Goal: Transaction & Acquisition: Book appointment/travel/reservation

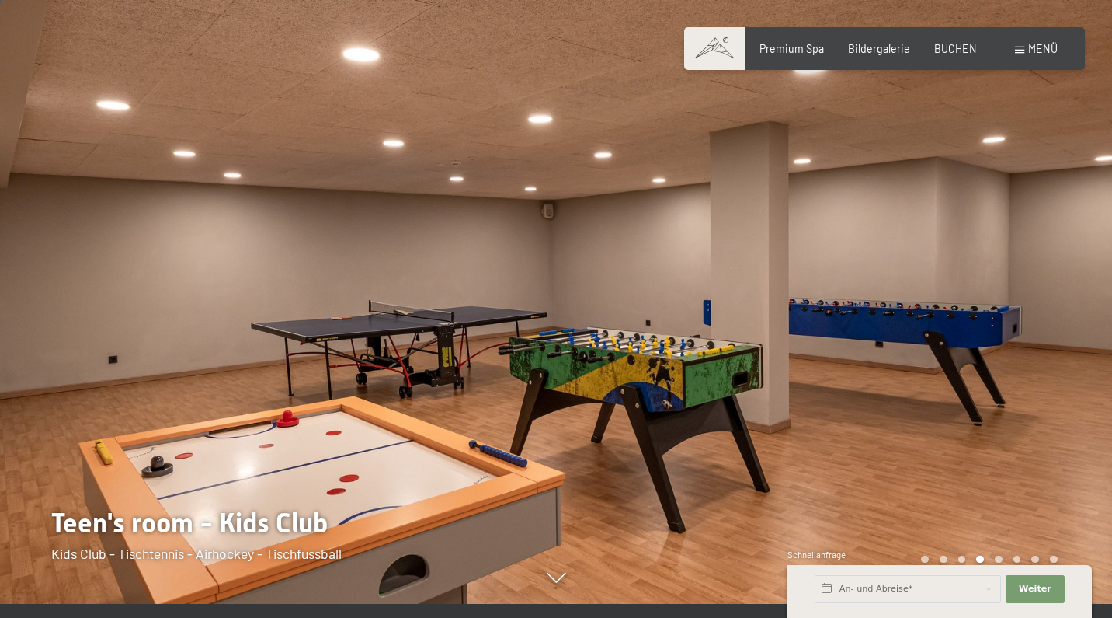
click at [889, 51] on span "Bildergalerie" at bounding box center [879, 48] width 62 height 13
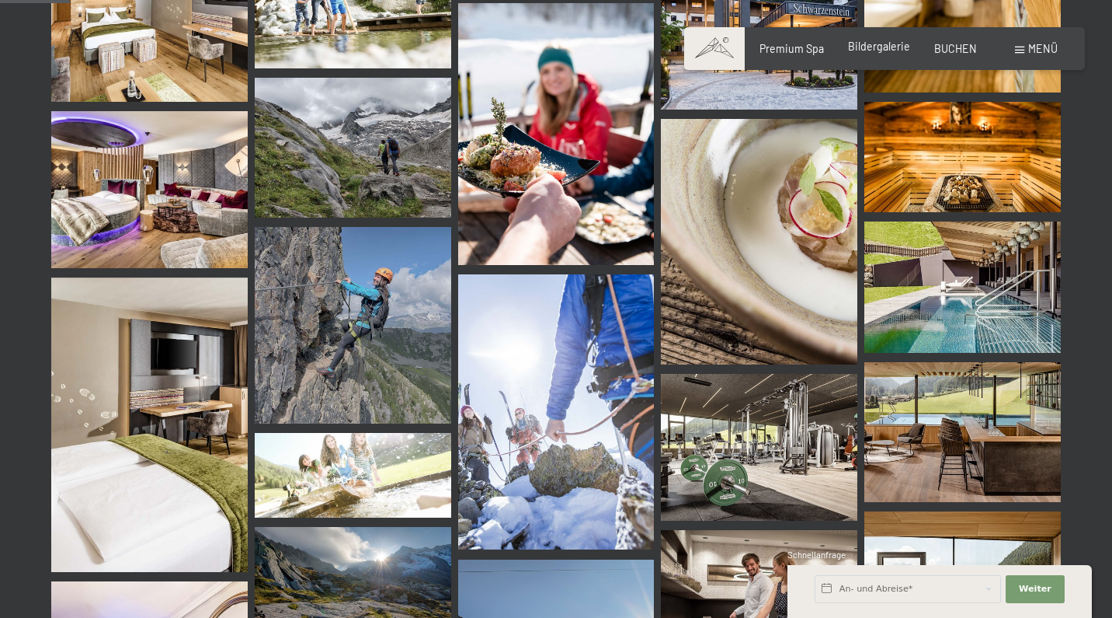
scroll to position [993, 0]
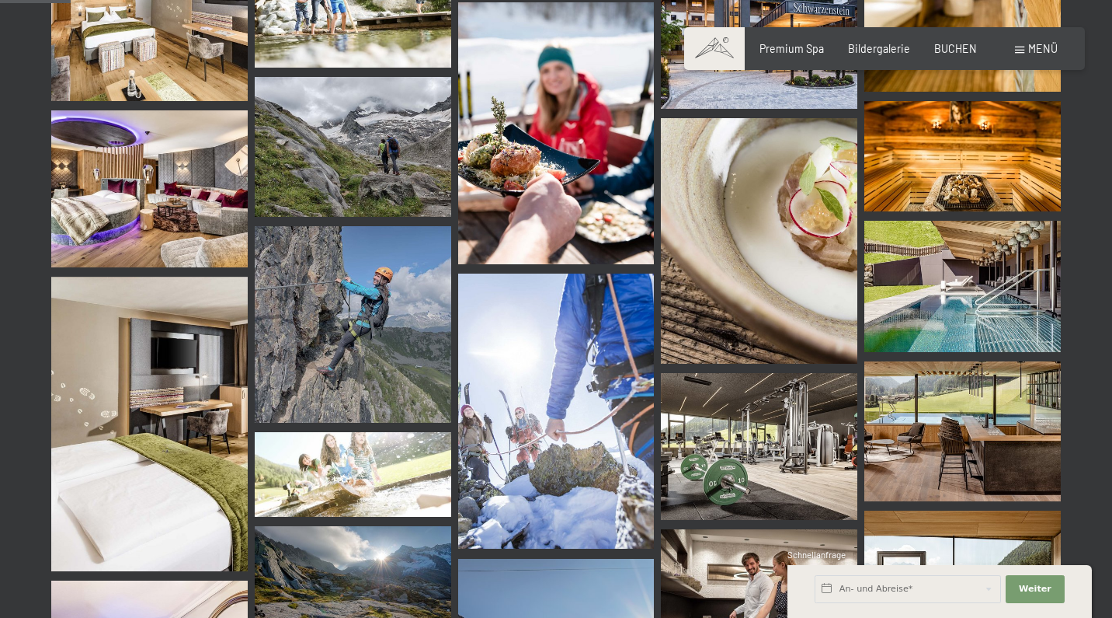
click at [990, 266] on img at bounding box center [963, 286] width 197 height 131
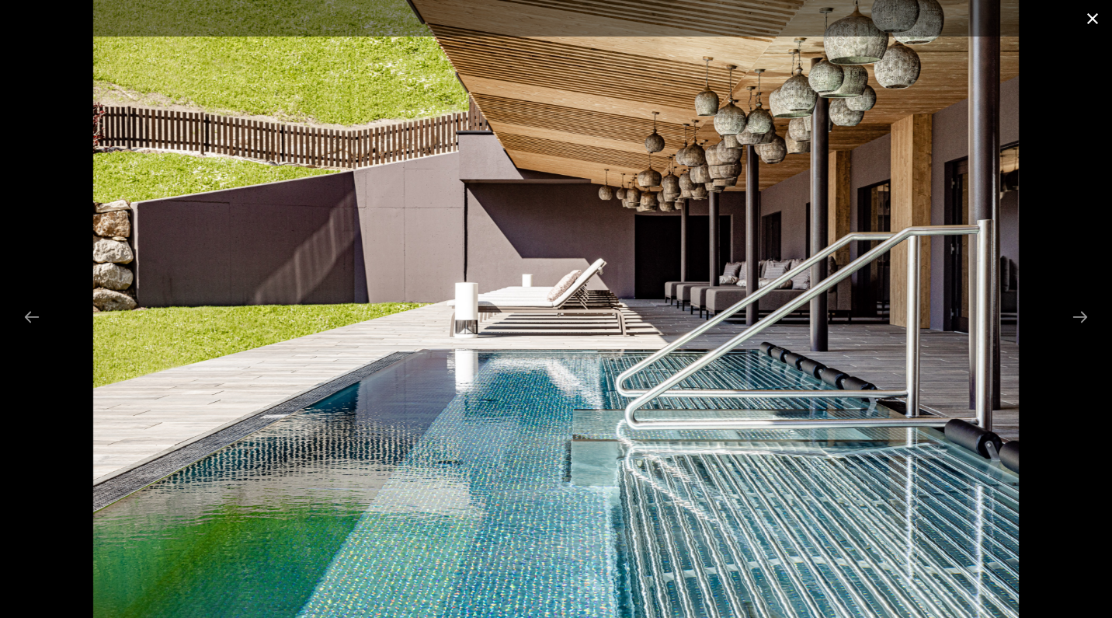
click at [1092, 21] on button "Close gallery" at bounding box center [1093, 18] width 39 height 37
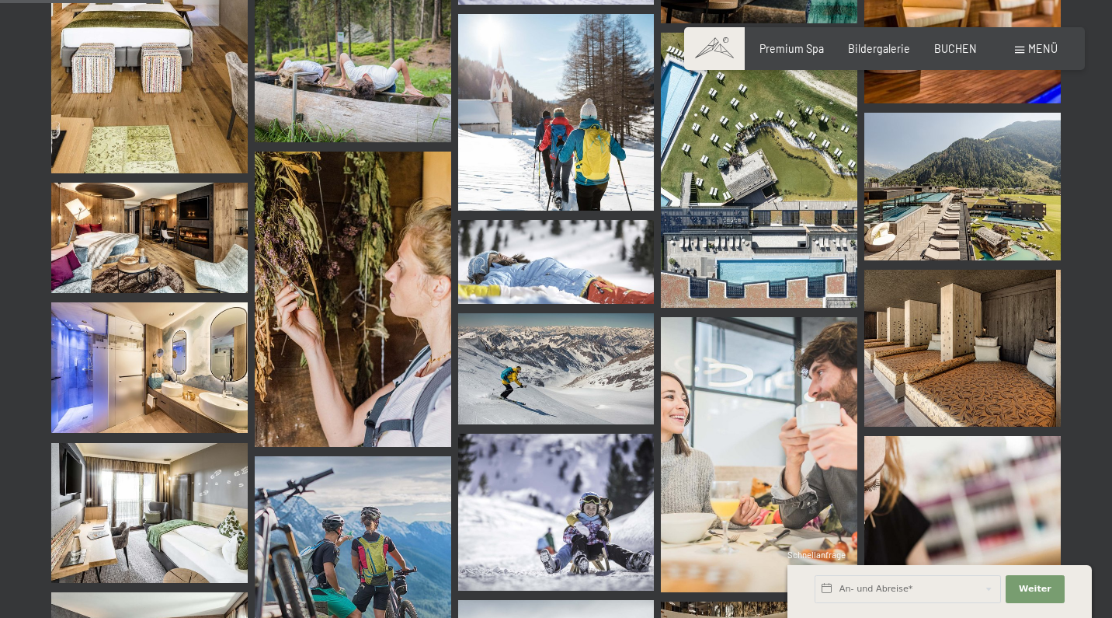
scroll to position [2308, 0]
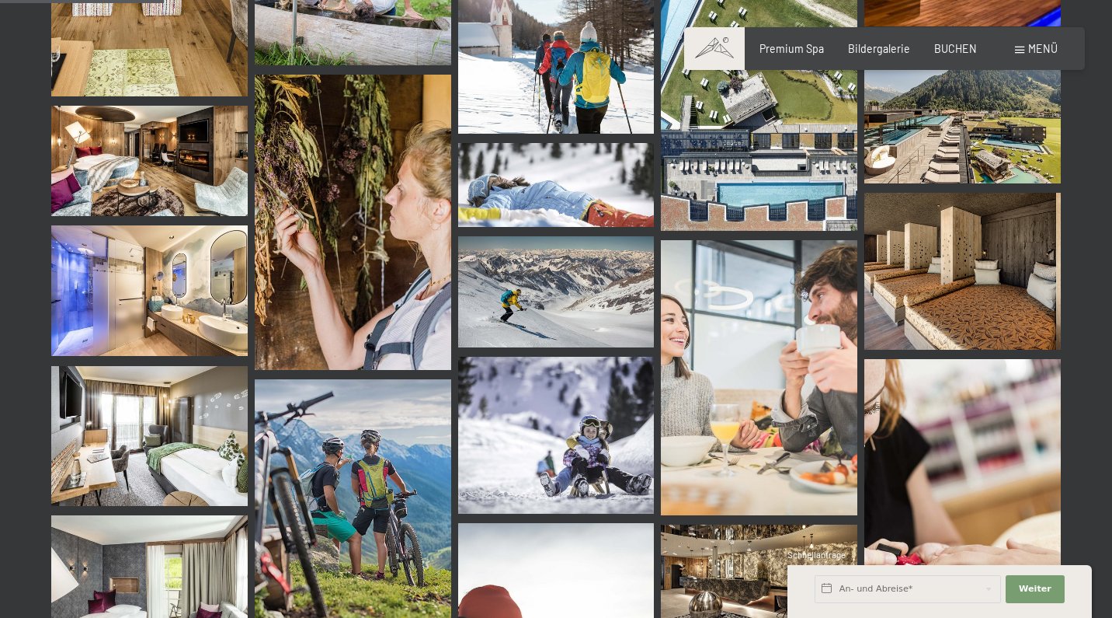
click at [994, 138] on img at bounding box center [963, 110] width 197 height 148
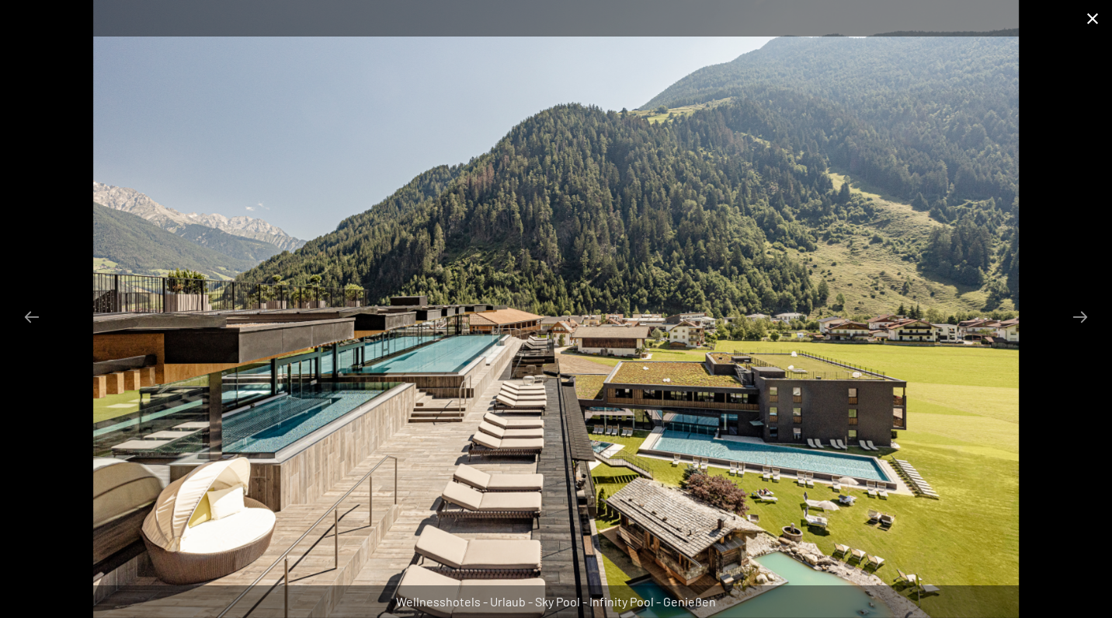
click at [1091, 22] on button "Close gallery" at bounding box center [1093, 18] width 39 height 37
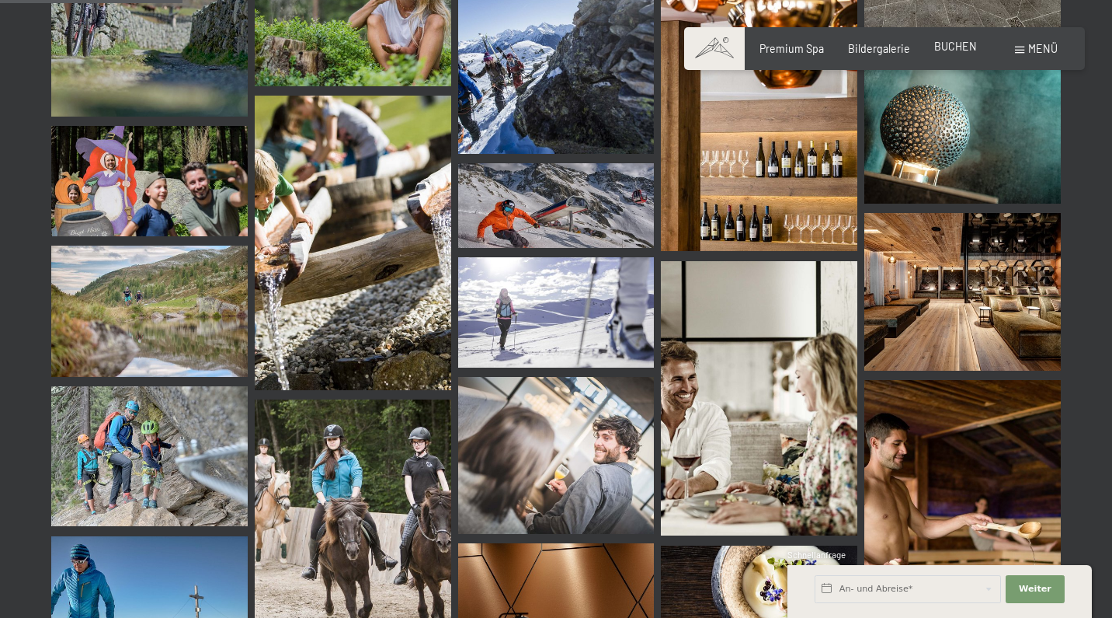
scroll to position [2578, 0]
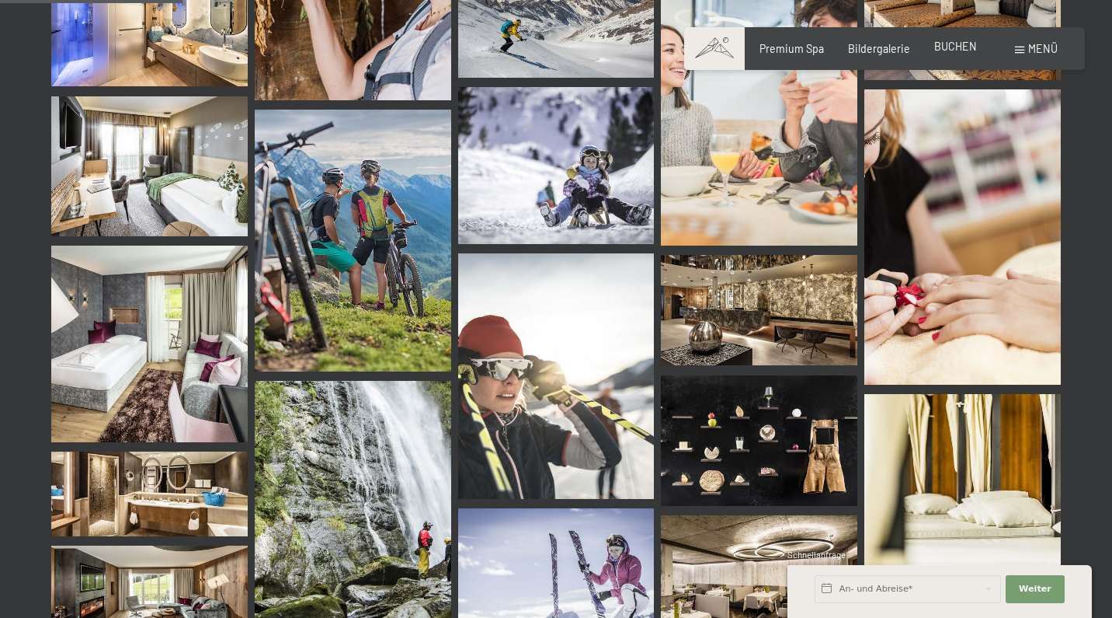
click at [958, 48] on span "BUCHEN" at bounding box center [956, 46] width 43 height 13
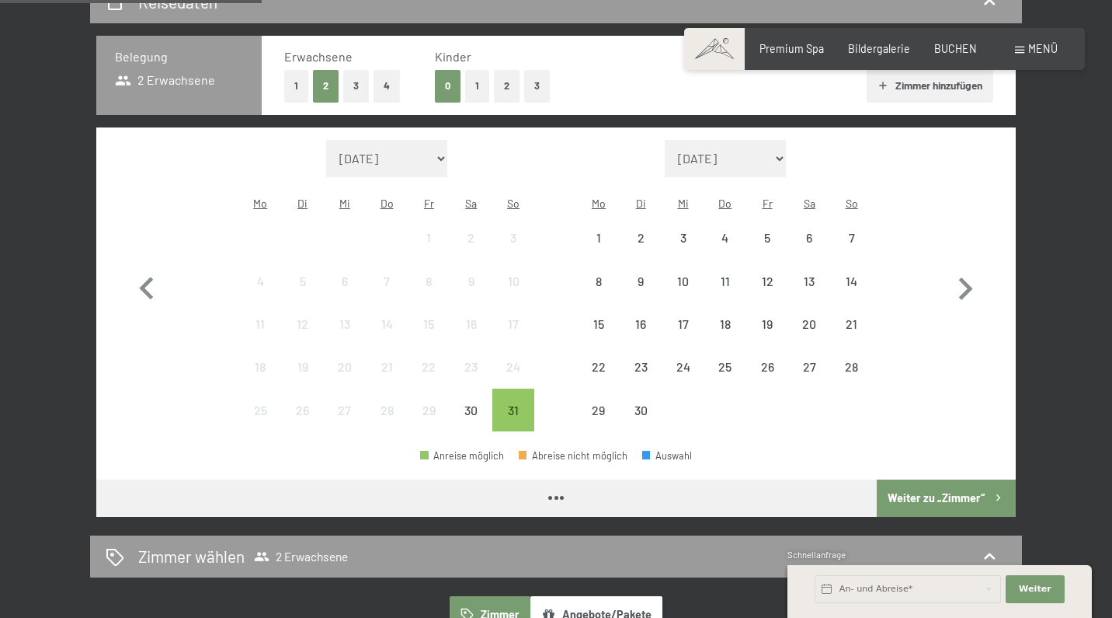
scroll to position [346, 0]
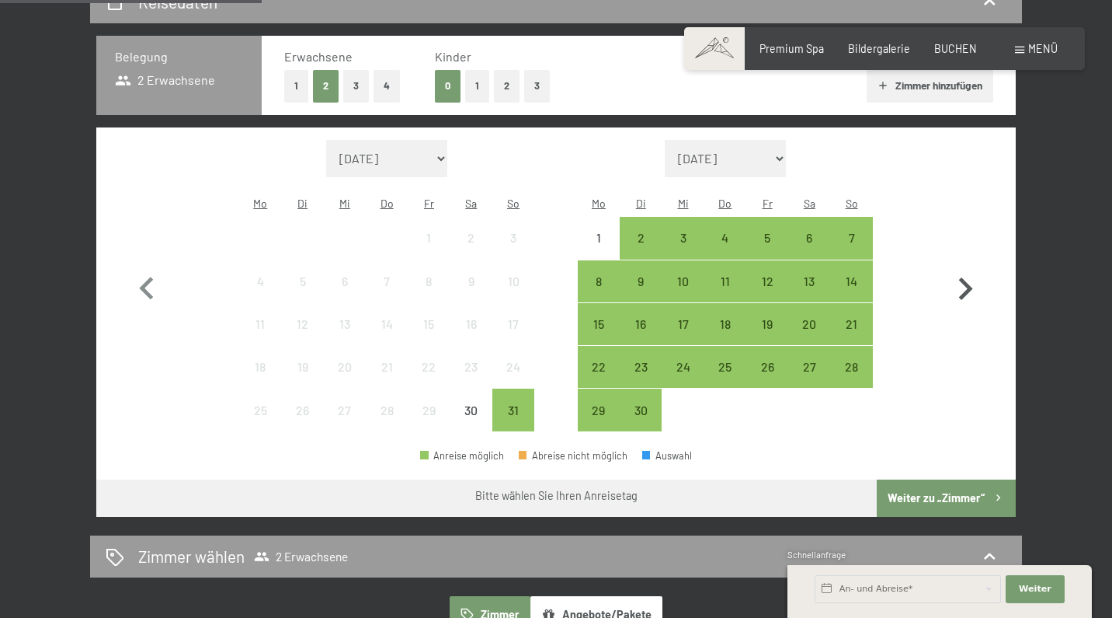
click at [967, 283] on icon "button" at bounding box center [965, 288] width 45 height 45
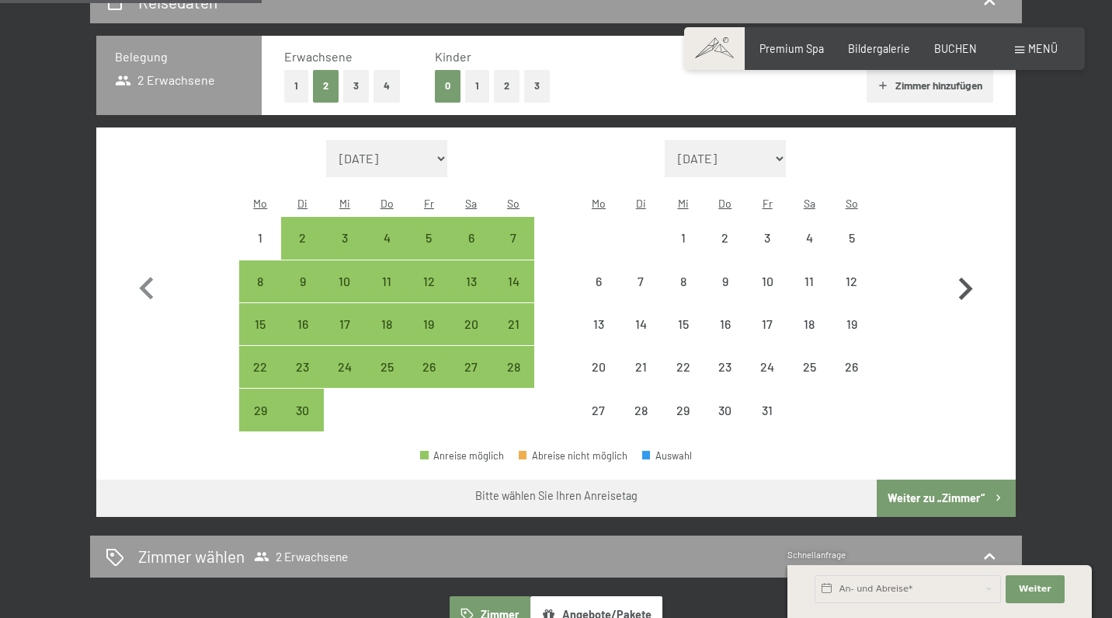
click at [967, 283] on icon "button" at bounding box center [965, 288] width 45 height 45
select select "2025-10-01"
select select "2025-11-01"
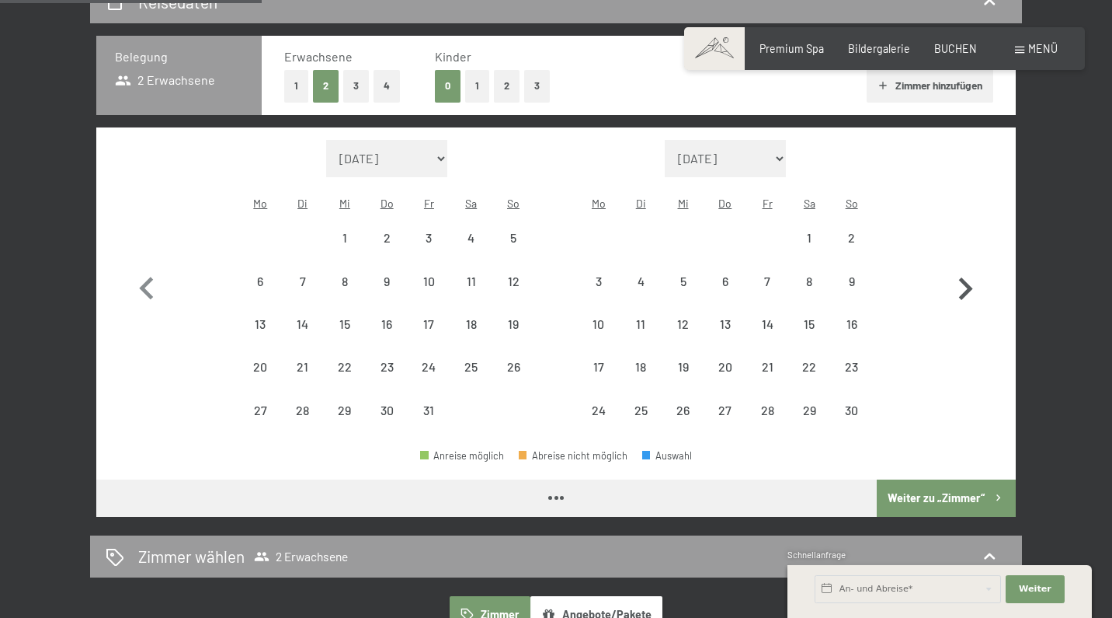
click at [967, 283] on icon "button" at bounding box center [965, 288] width 45 height 45
select select "2025-11-01"
select select "2025-12-01"
click at [967, 283] on icon "button" at bounding box center [965, 288] width 45 height 45
select select "2025-12-01"
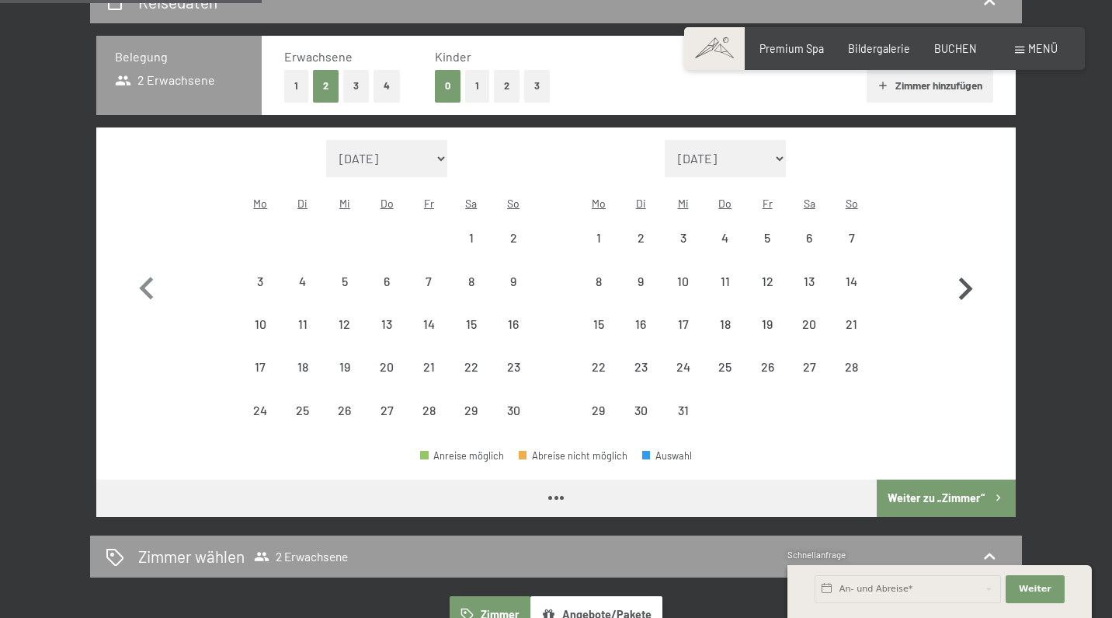
select select "2026-01-01"
click at [967, 283] on icon "button" at bounding box center [965, 288] width 45 height 45
select select "2026-03-01"
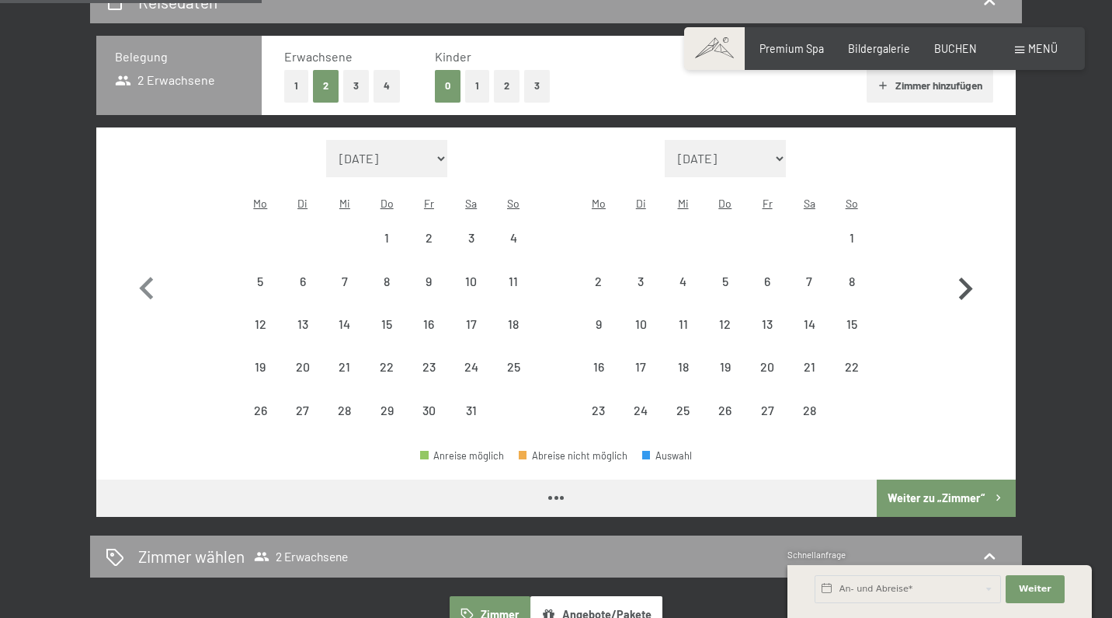
select select "2026-04-01"
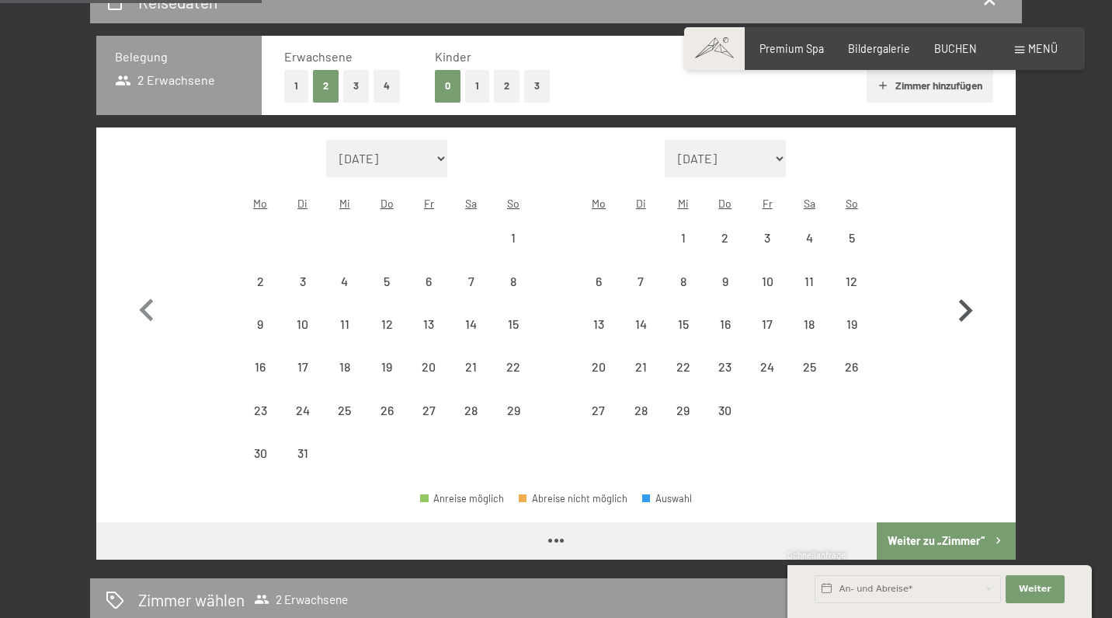
click at [967, 288] on icon "button" at bounding box center [965, 310] width 45 height 45
select select "2026-04-01"
select select "2026-05-01"
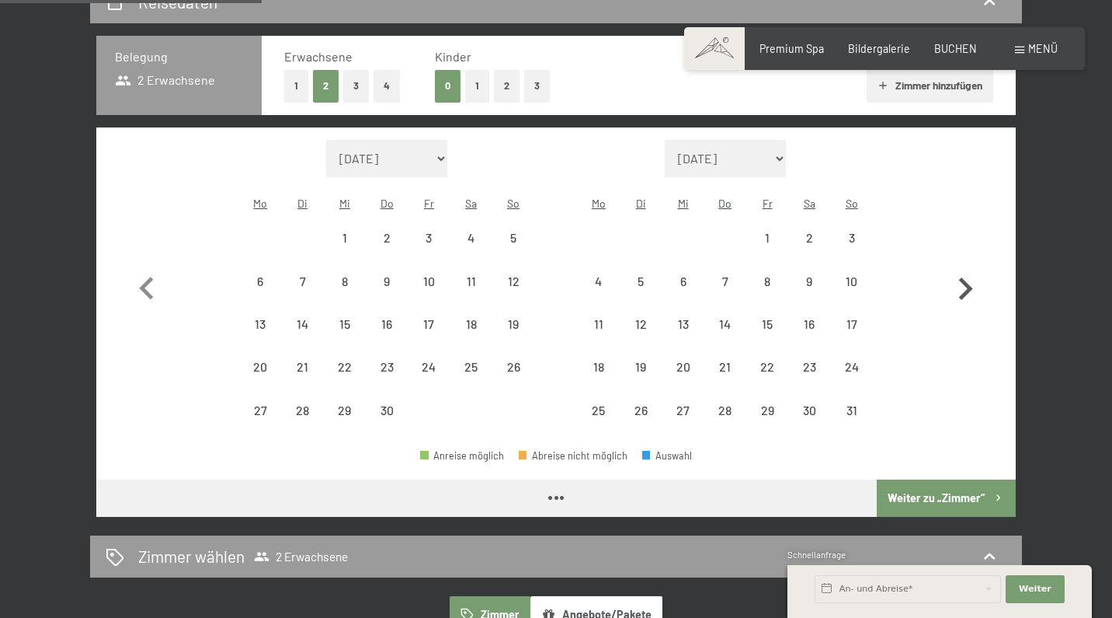
select select "2026-04-01"
select select "2026-05-01"
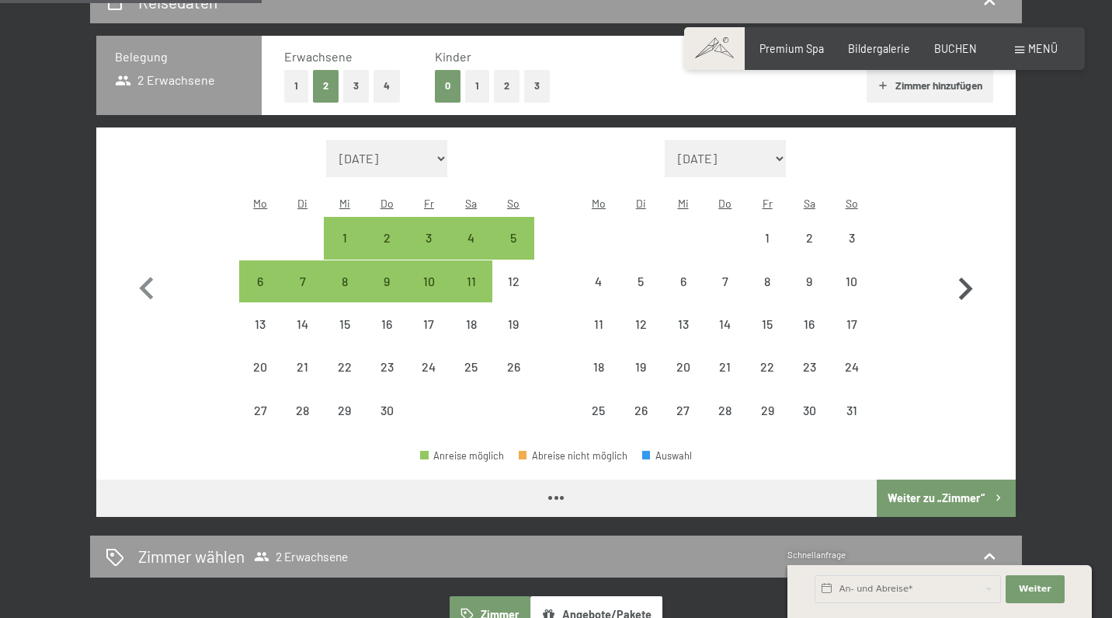
click at [967, 283] on icon "button" at bounding box center [965, 288] width 45 height 45
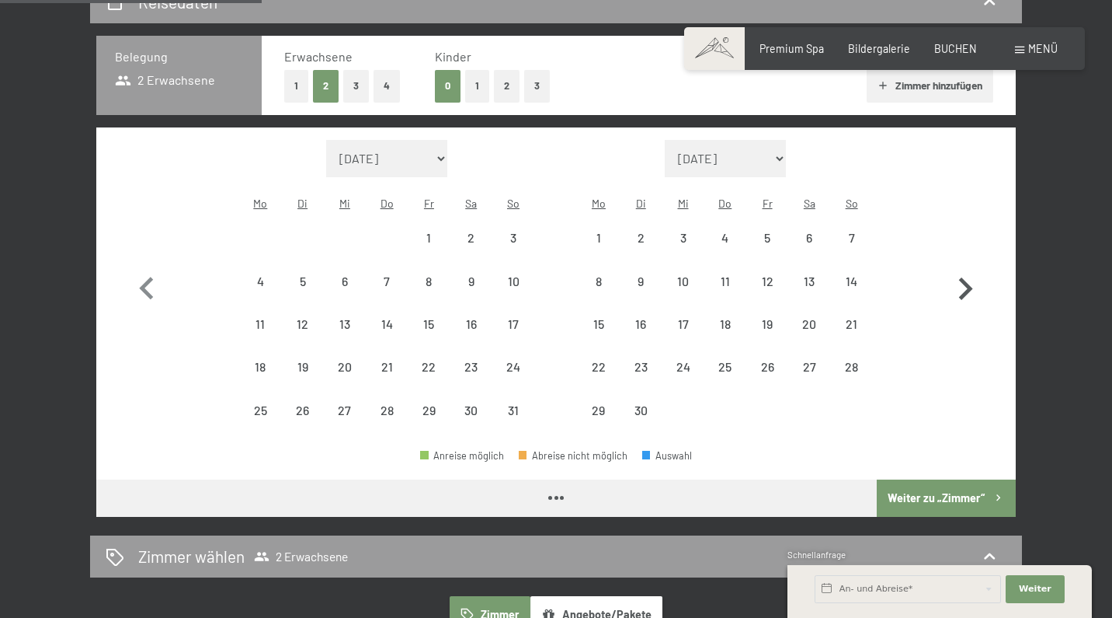
select select "2026-05-01"
select select "2026-06-01"
select select "2026-05-01"
select select "2026-06-01"
click at [596, 275] on div "8" at bounding box center [599, 294] width 39 height 39
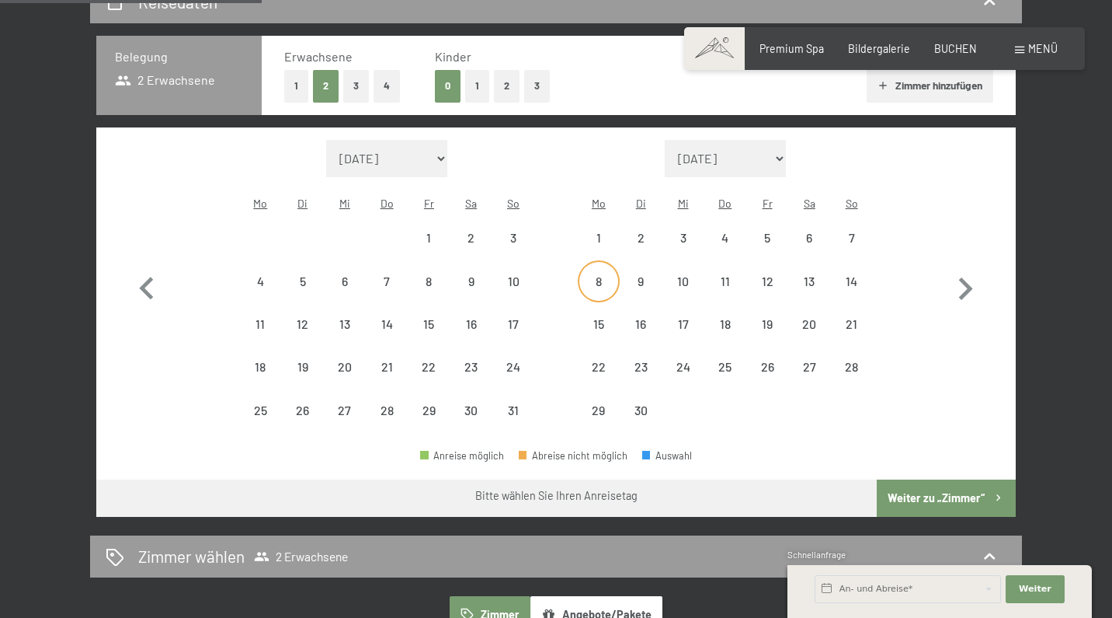
select select "2026-05-01"
select select "2026-06-01"
click at [771, 275] on div "12" at bounding box center [767, 294] width 39 height 39
select select "2026-05-01"
select select "2026-06-01"
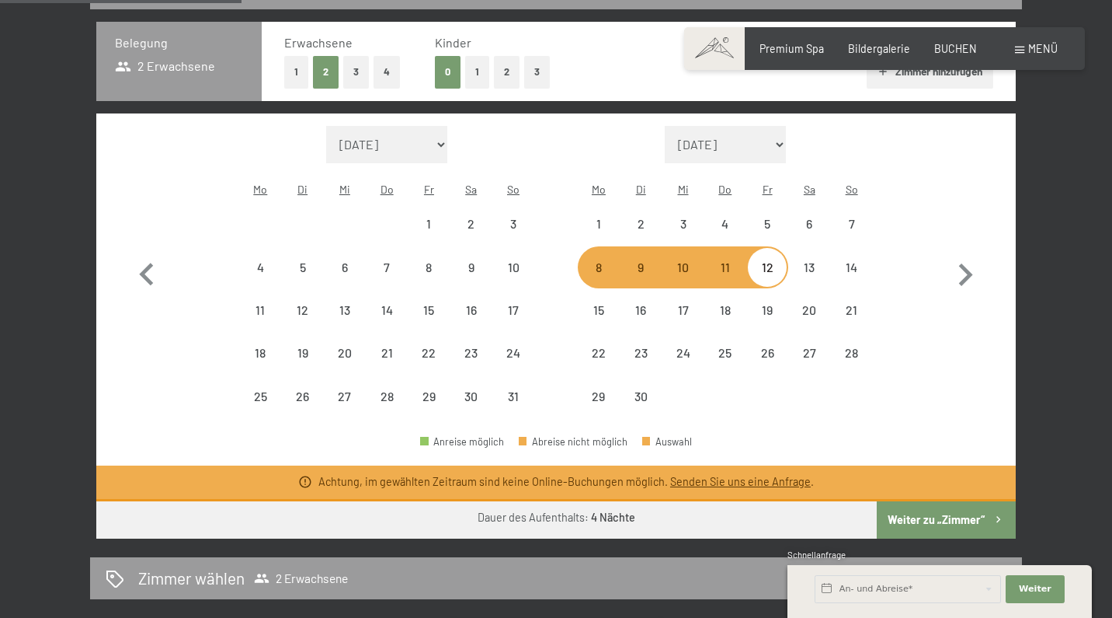
scroll to position [363, 0]
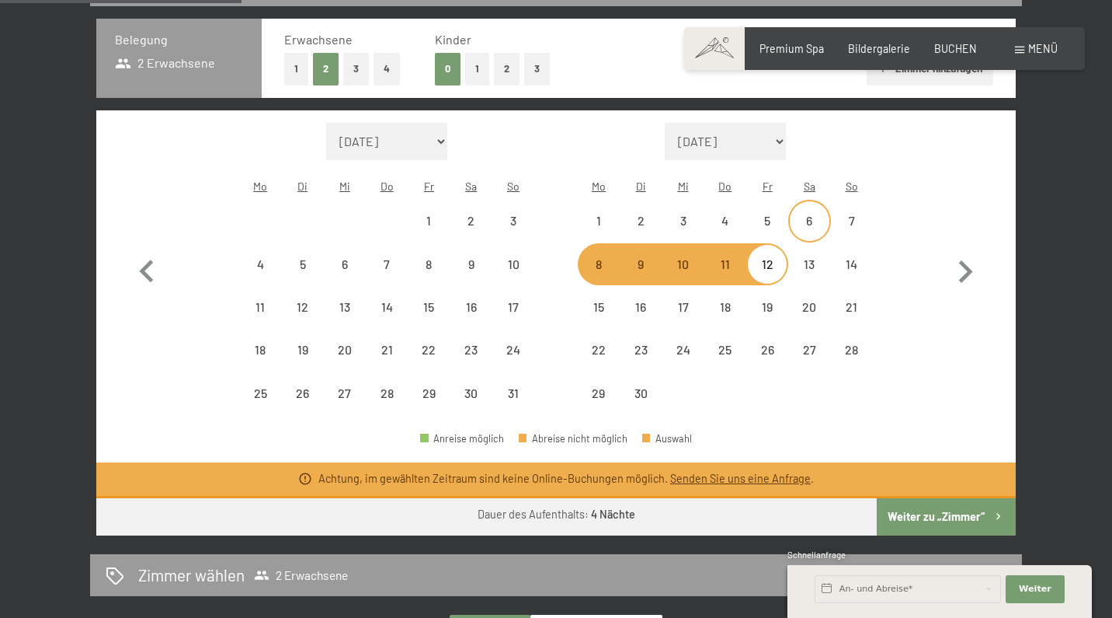
click at [817, 214] on div "6" at bounding box center [809, 233] width 39 height 39
select select "2026-05-01"
select select "2026-06-01"
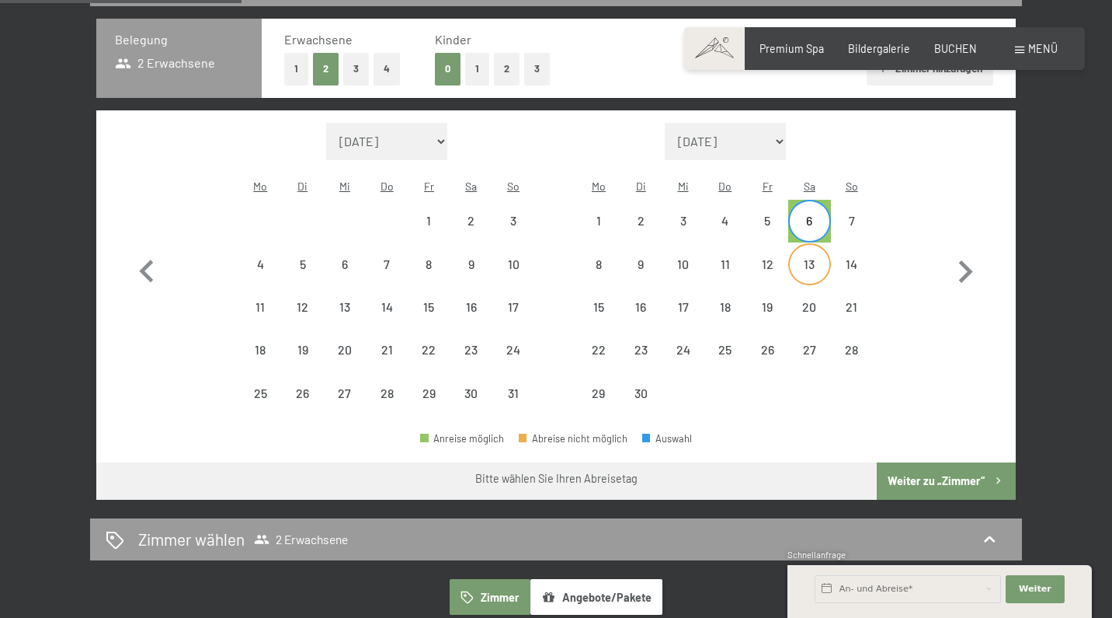
click at [815, 258] on div "13" at bounding box center [809, 277] width 39 height 39
select select "2026-05-01"
select select "2026-06-01"
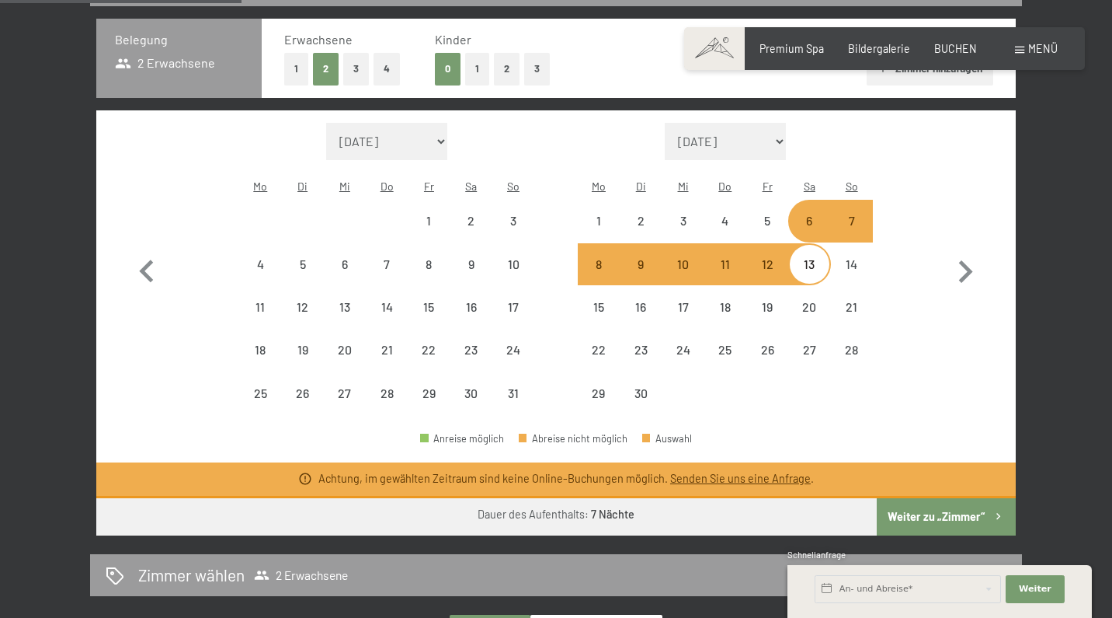
click at [819, 214] on div "6" at bounding box center [809, 233] width 39 height 39
select select "2026-05-01"
select select "2026-06-01"
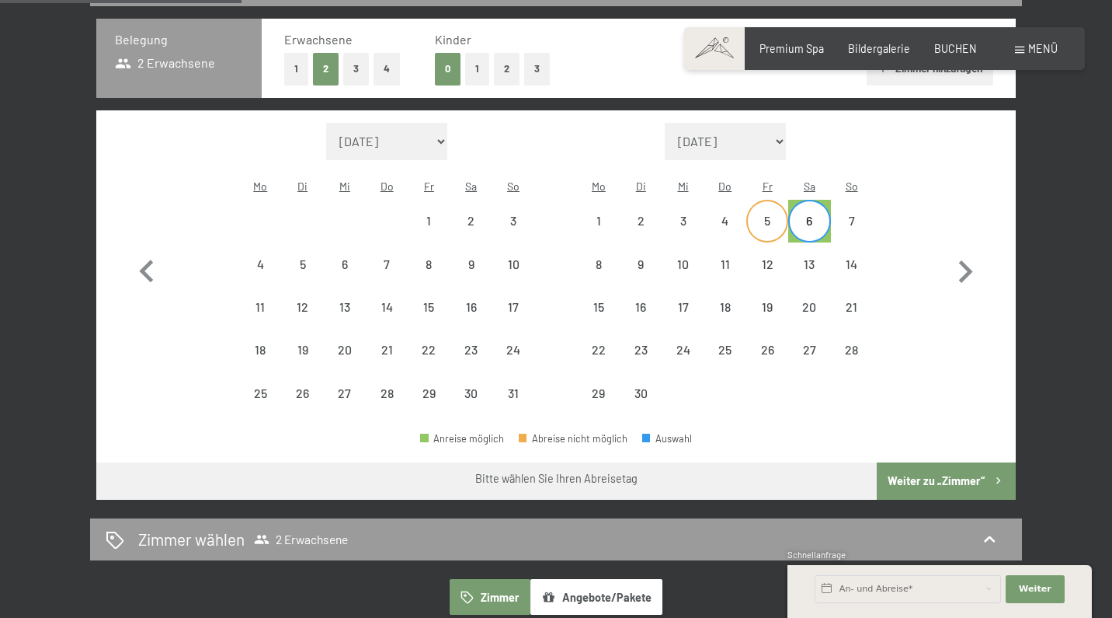
click at [766, 214] on div "5" at bounding box center [767, 233] width 39 height 39
select select "2026-05-01"
select select "2026-06-01"
click at [690, 258] on div "10" at bounding box center [682, 277] width 39 height 39
select select "2026-05-01"
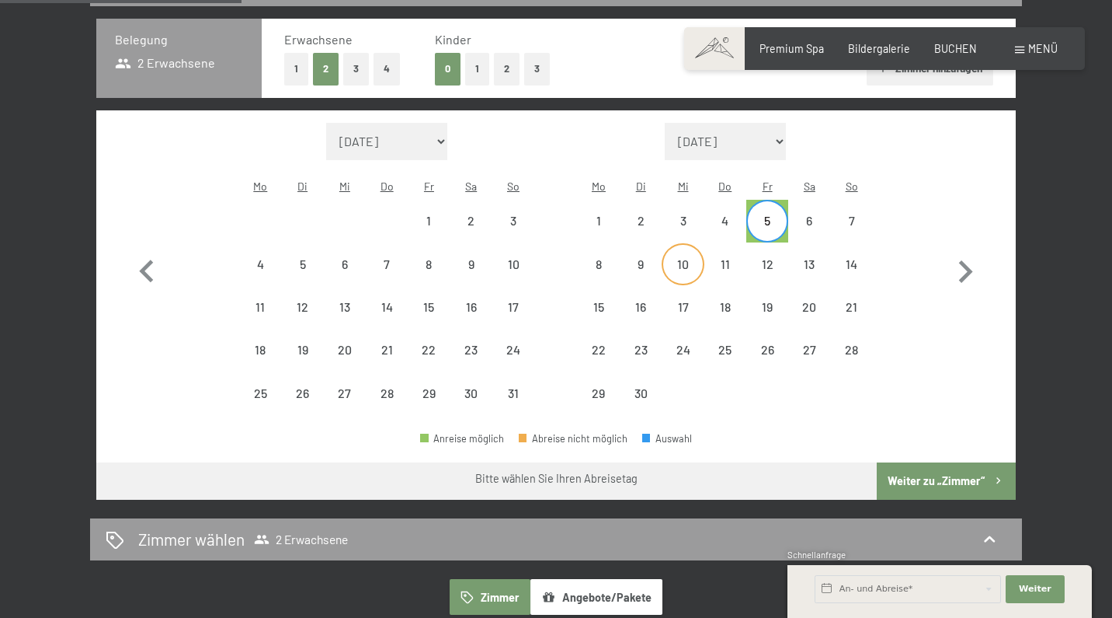
select select "2026-06-01"
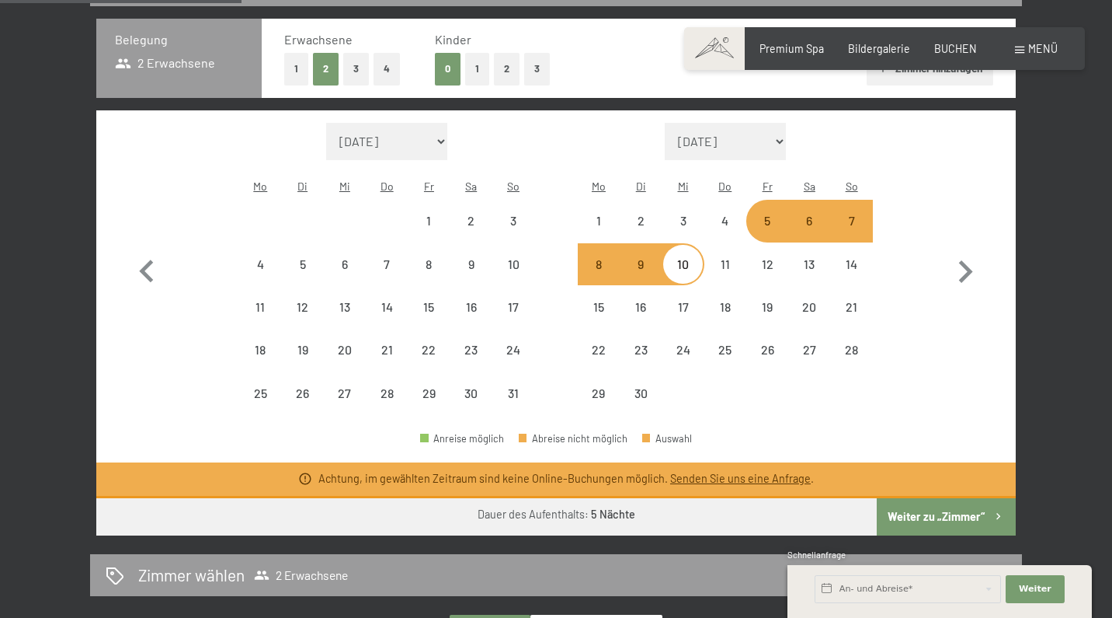
click at [44, 221] on div "5. Juni bis 10. Juni 2026 Belegung 2 Erwachsene Erwachsene 1 2 3 4 Kinder 0 1 2…" at bounding box center [556, 448] width 1036 height 971
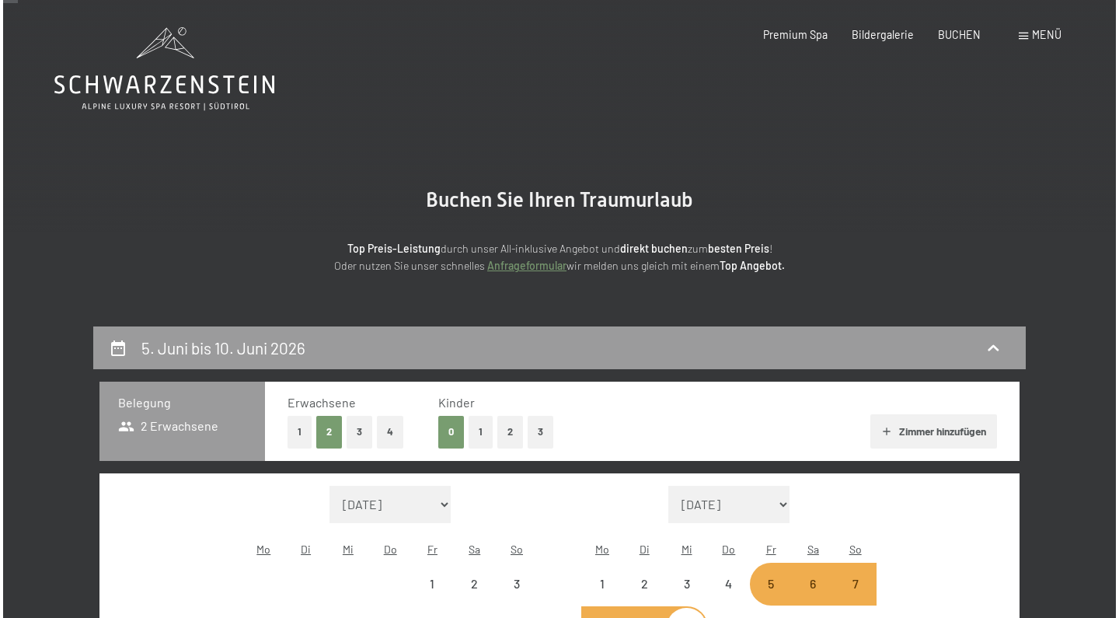
scroll to position [0, 0]
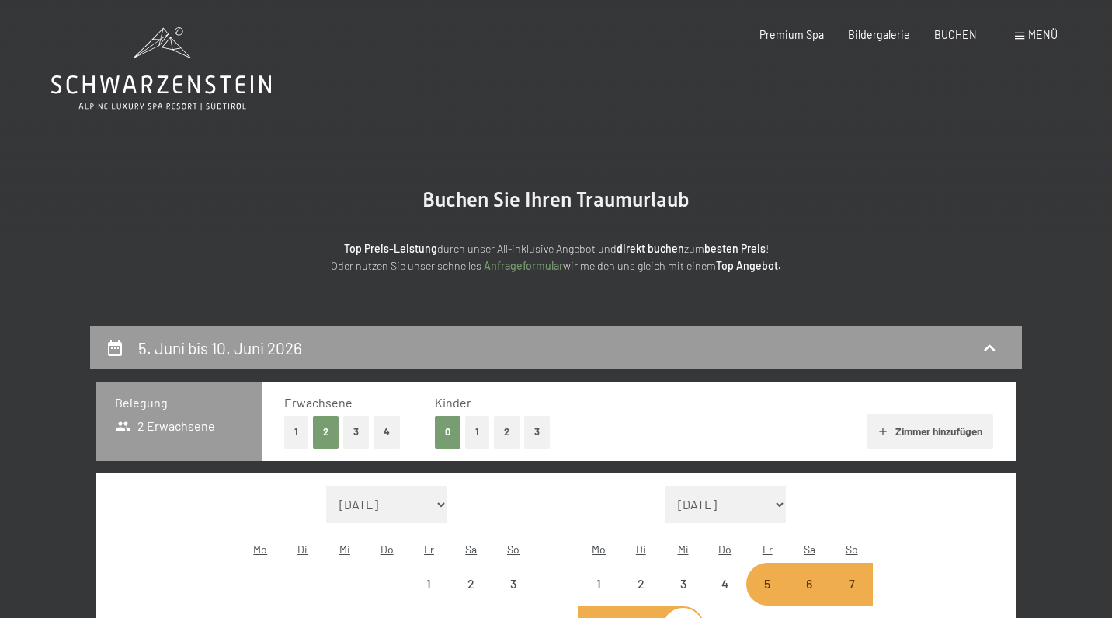
click at [1029, 38] on span "Menü" at bounding box center [1044, 34] width 30 height 13
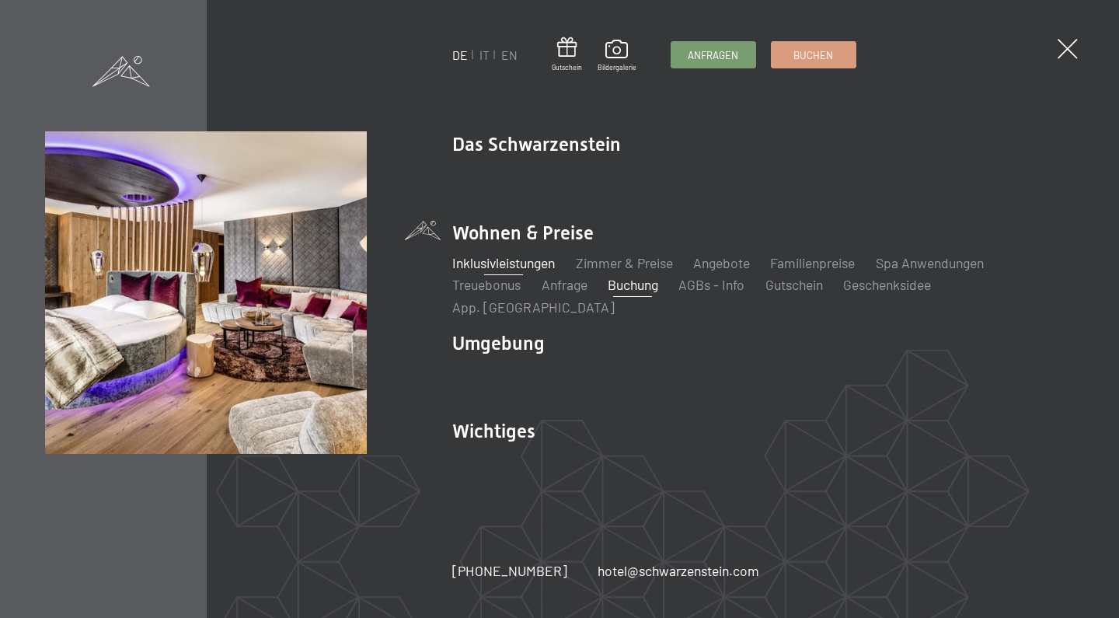
click at [518, 271] on link "Inklusivleistungen" at bounding box center [503, 262] width 103 height 17
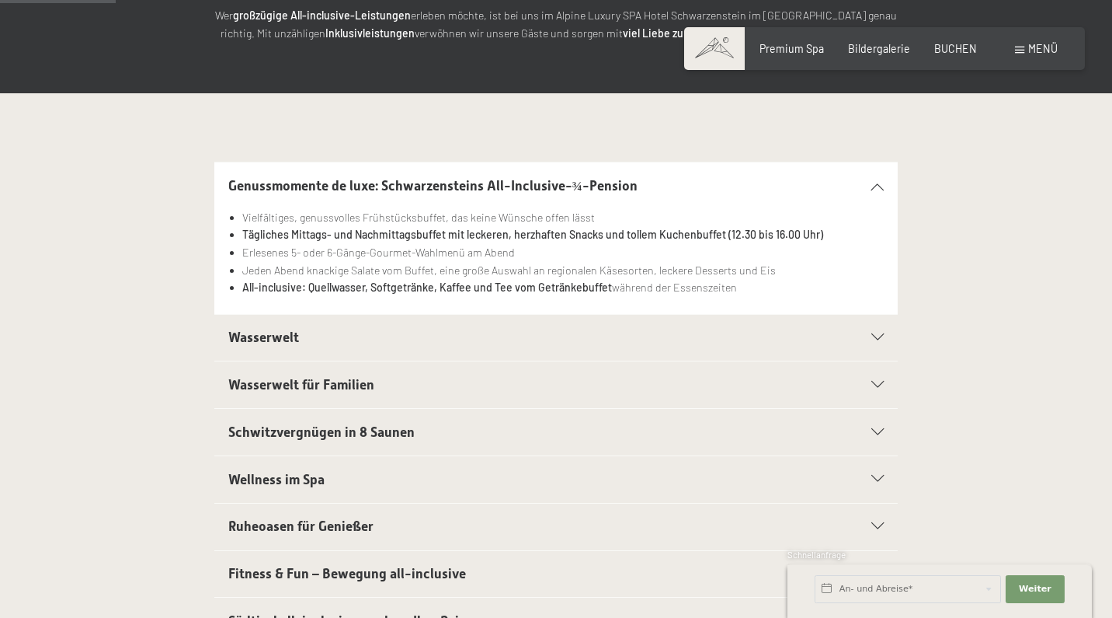
scroll to position [268, 0]
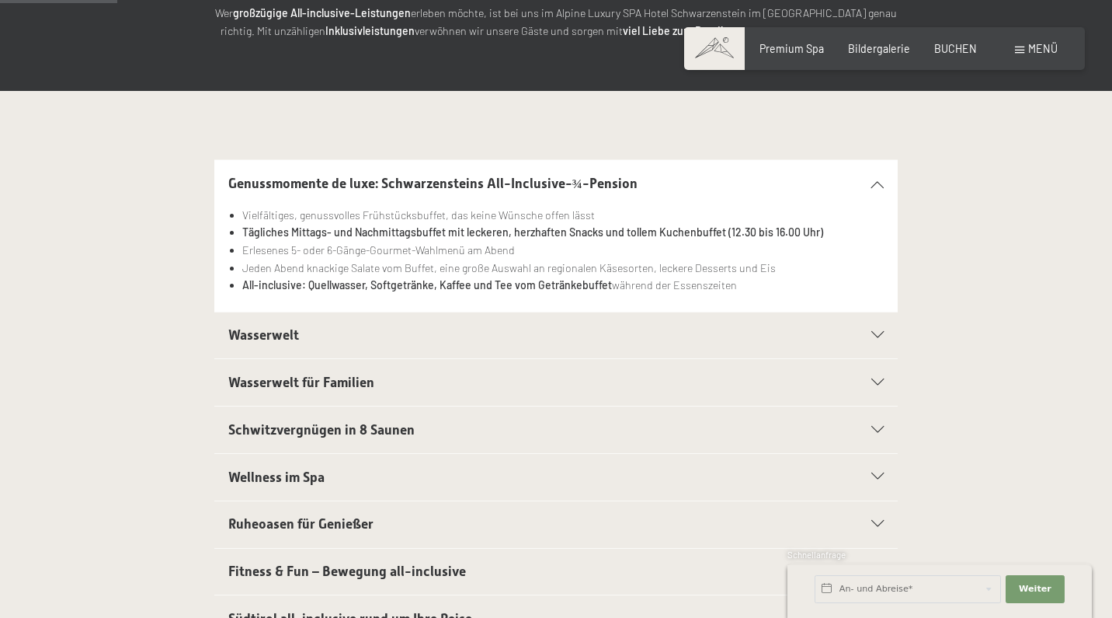
click at [252, 343] on div "Wasserwelt" at bounding box center [556, 335] width 656 height 47
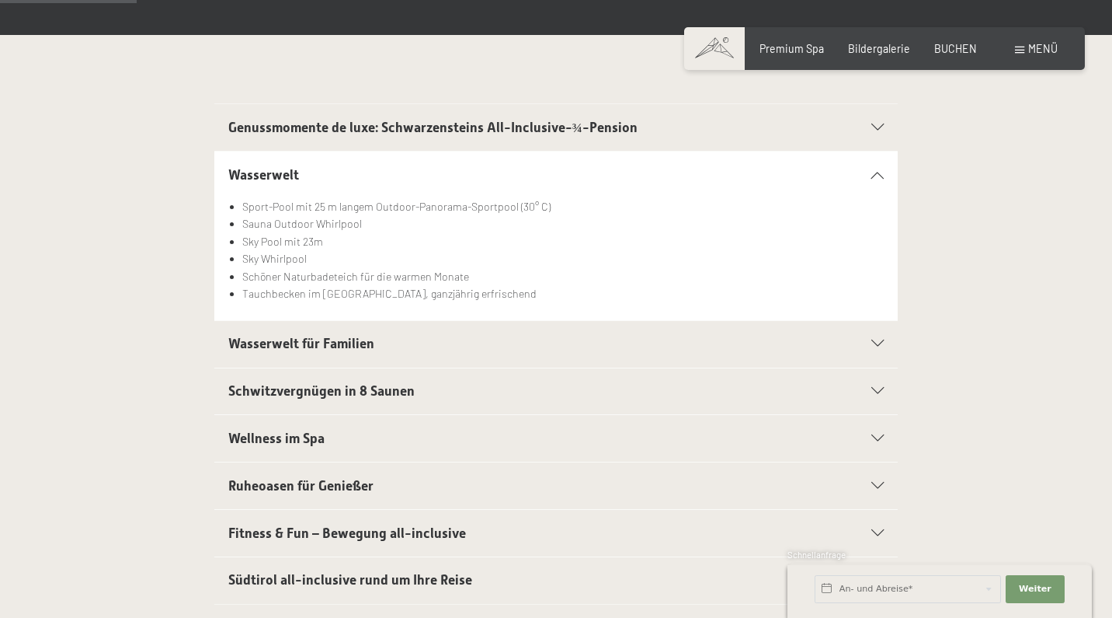
scroll to position [330, 0]
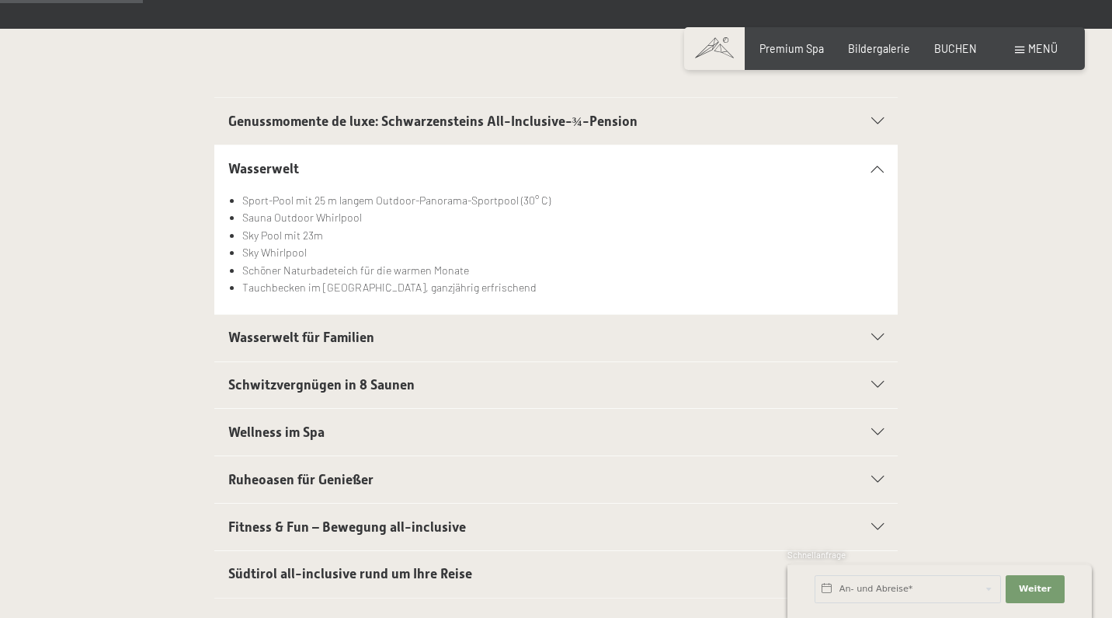
click at [254, 343] on span "Wasserwelt für Familien" at bounding box center [301, 337] width 146 height 16
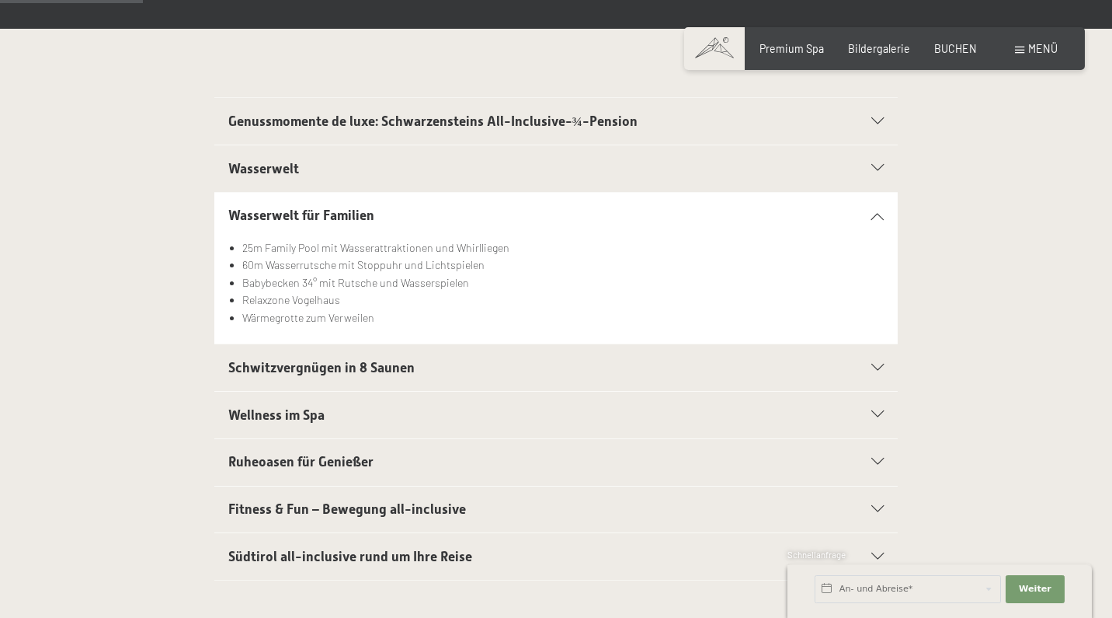
click at [270, 369] on span "Schwitzvergnügen in 8 Saunen" at bounding box center [321, 368] width 186 height 16
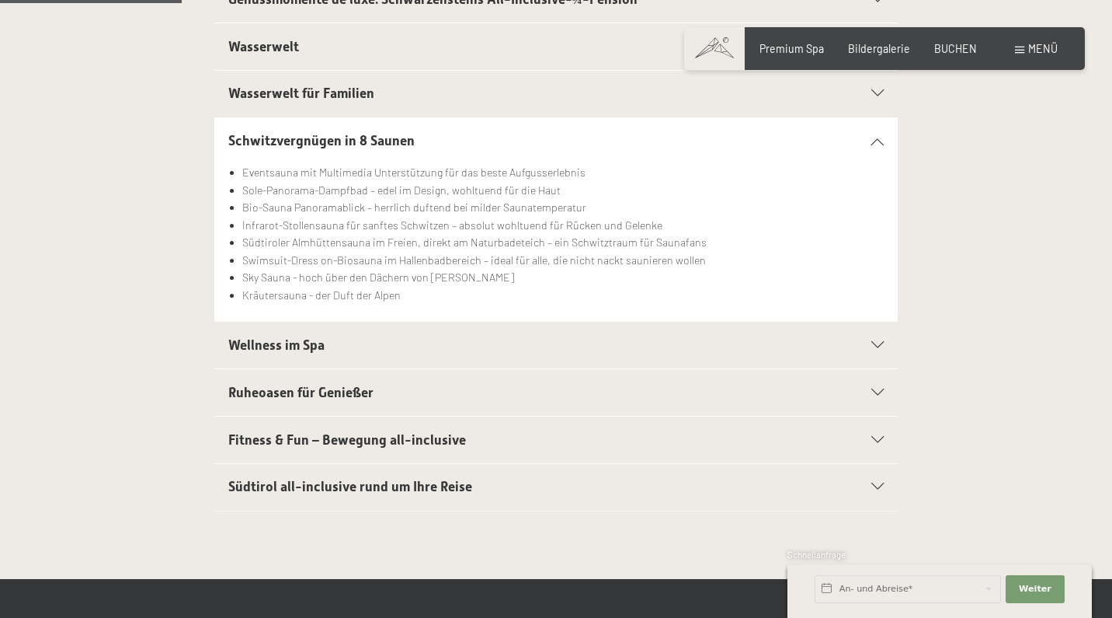
scroll to position [485, 0]
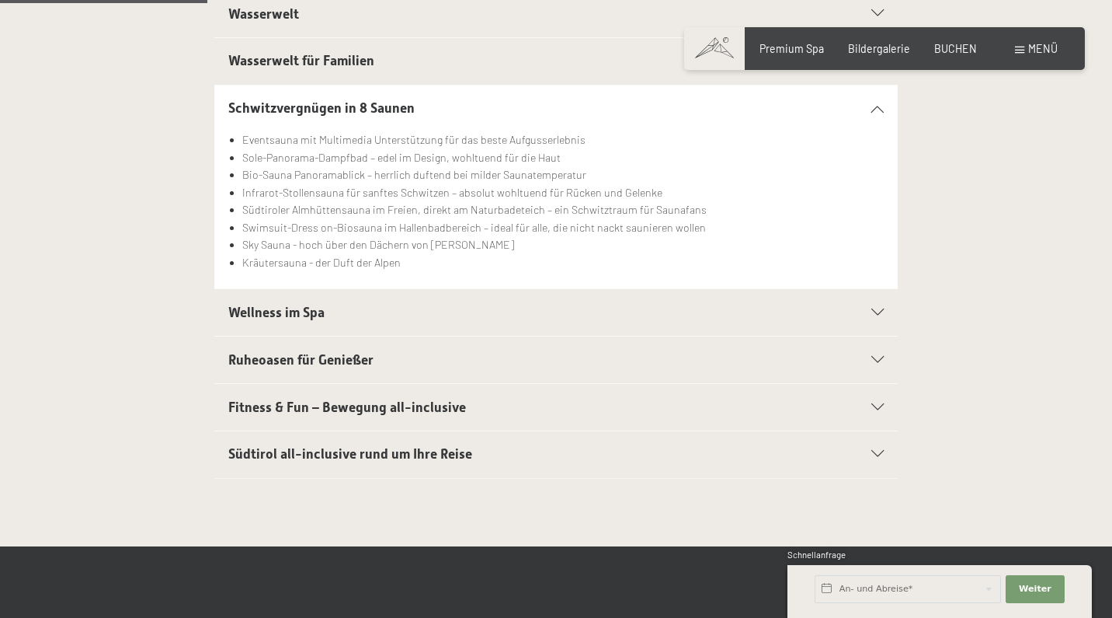
click at [322, 303] on h2 "Wellness im Spa" at bounding box center [523, 312] width 590 height 19
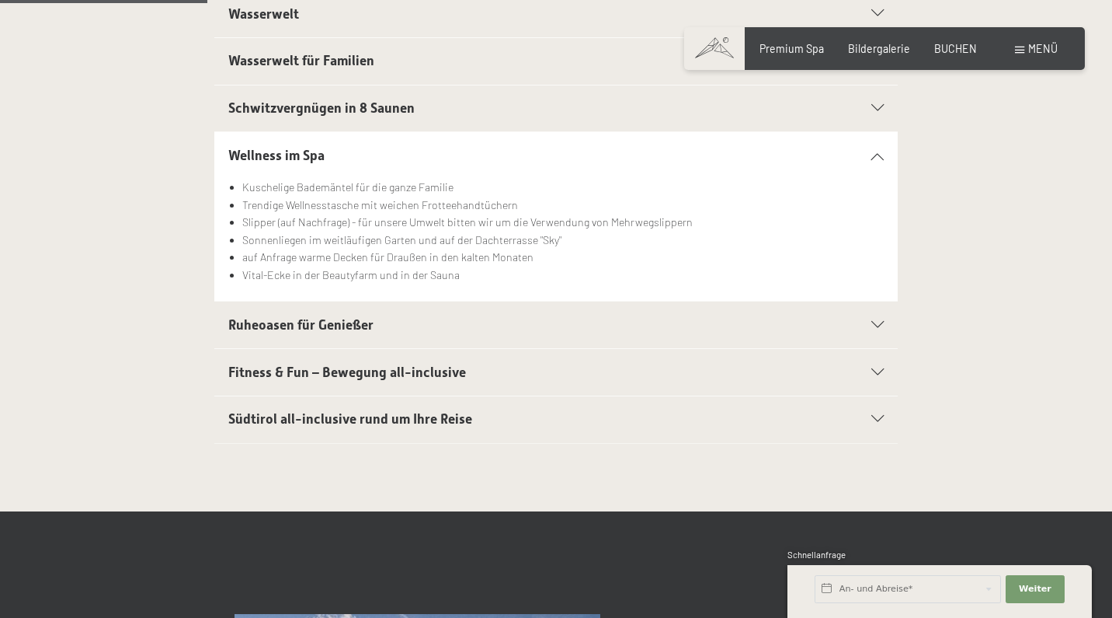
click at [323, 326] on span "Ruheoasen für Genießer" at bounding box center [300, 325] width 145 height 16
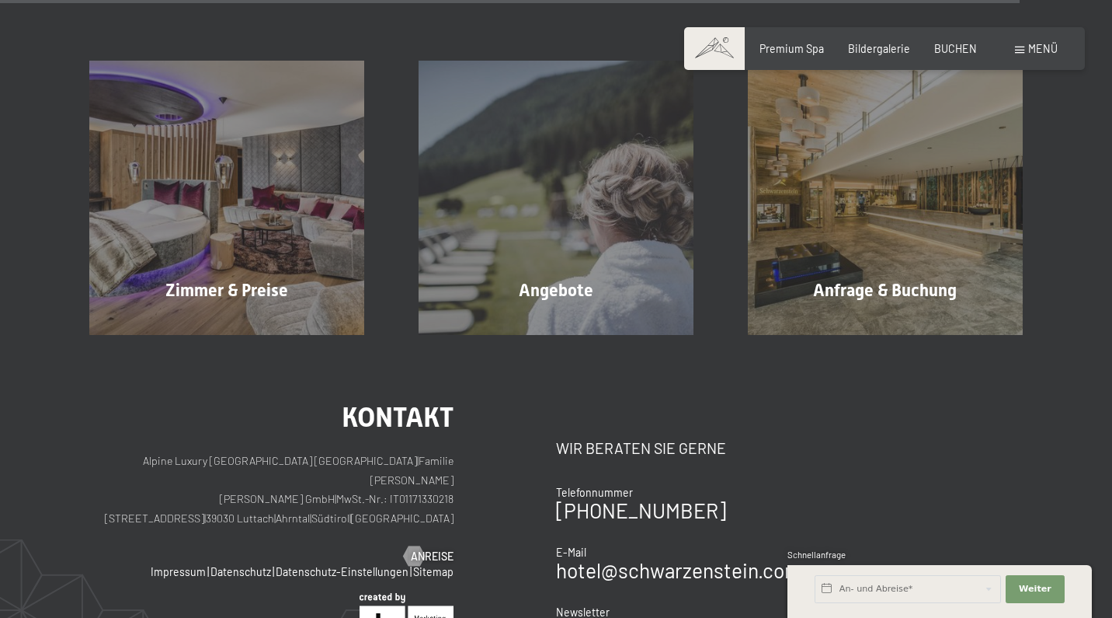
scroll to position [2475, 0]
